Goal: Find specific page/section: Find specific page/section

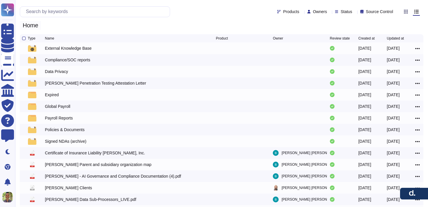
click at [37, 24] on span "Home" at bounding box center [30, 25] width 21 height 9
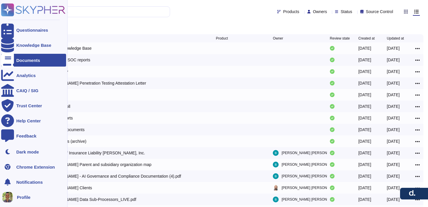
click at [5, 7] on rect at bounding box center [7, 9] width 13 height 13
